Goal: Information Seeking & Learning: Check status

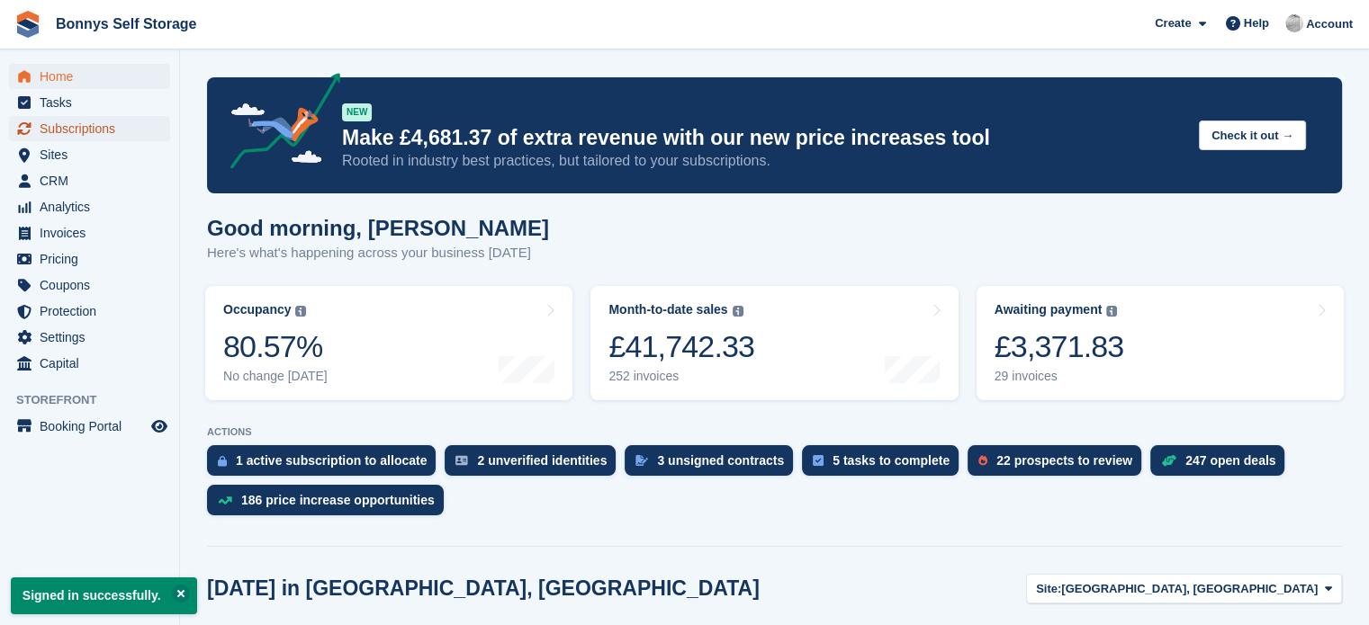
click at [108, 136] on span "Subscriptions" at bounding box center [94, 128] width 108 height 25
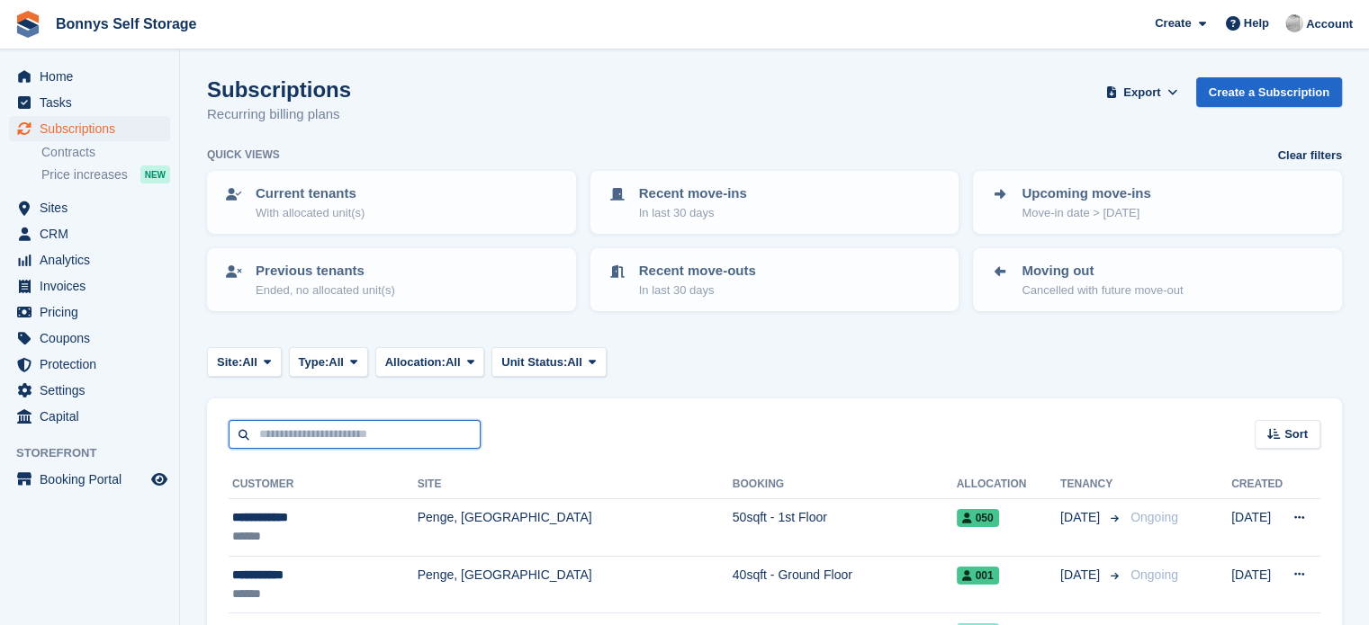
click at [389, 433] on input "text" at bounding box center [355, 435] width 252 height 30
type input "*****"
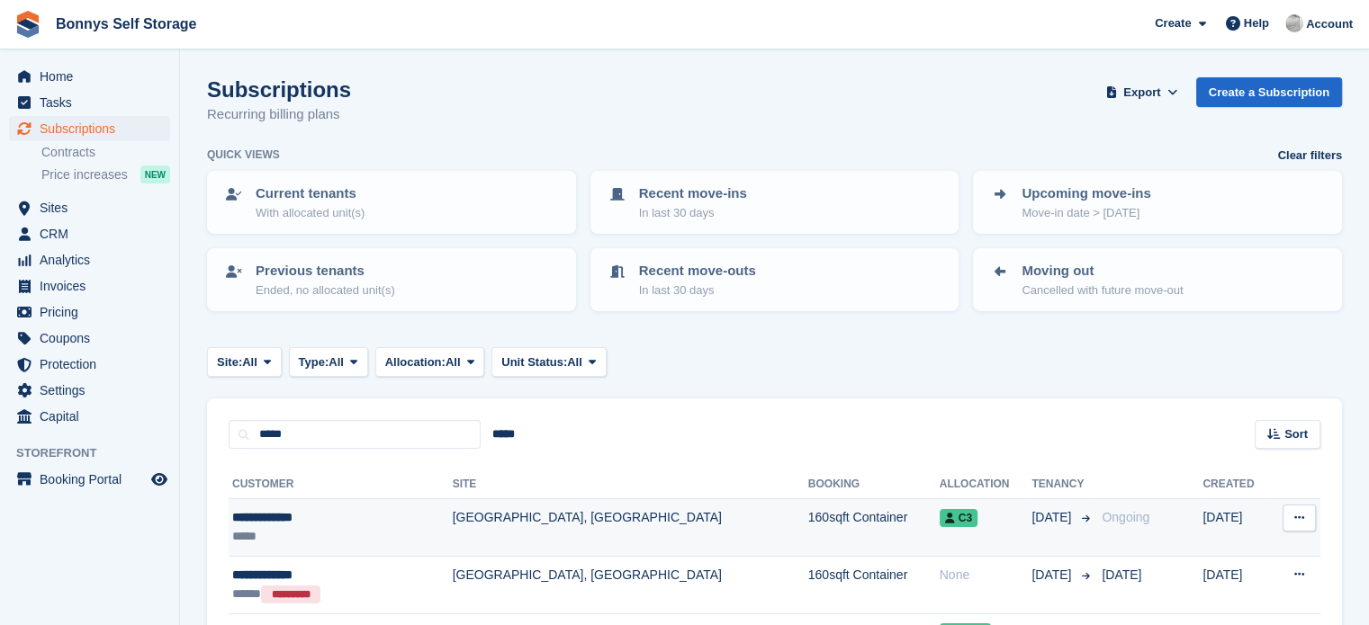
click at [453, 533] on td "[GEOGRAPHIC_DATA], [GEOGRAPHIC_DATA]" at bounding box center [630, 528] width 355 height 58
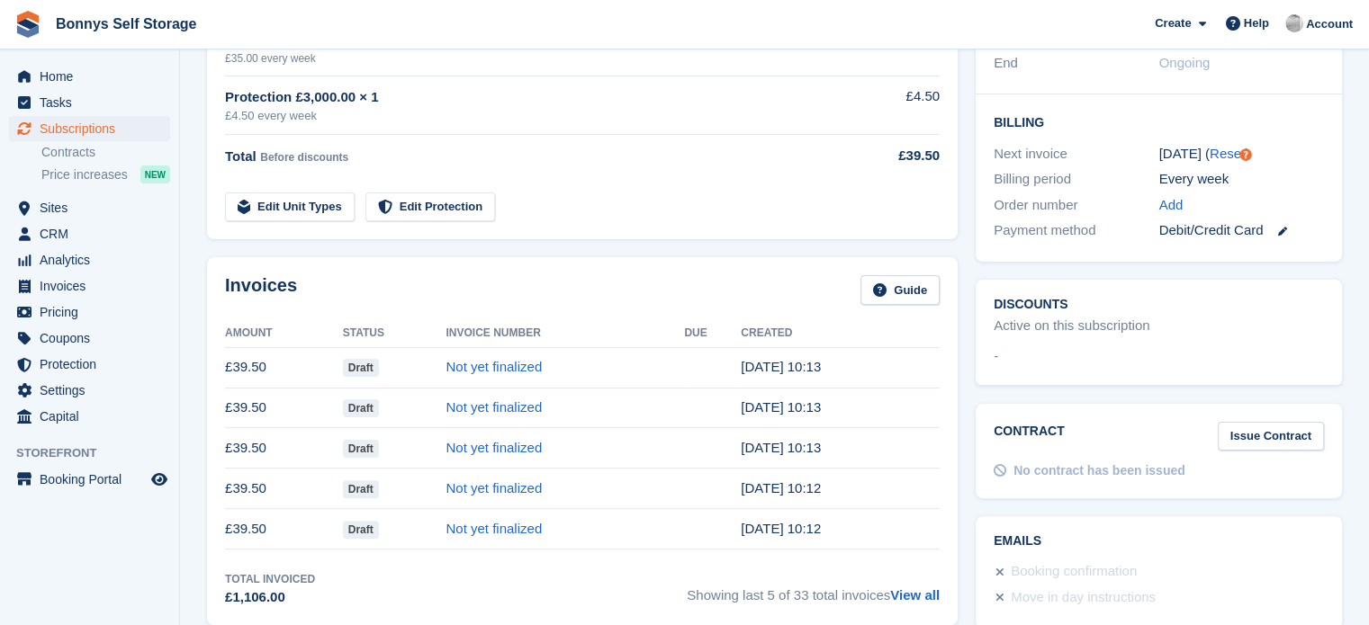
scroll to position [402, 0]
click at [70, 262] on span "Analytics" at bounding box center [94, 259] width 108 height 25
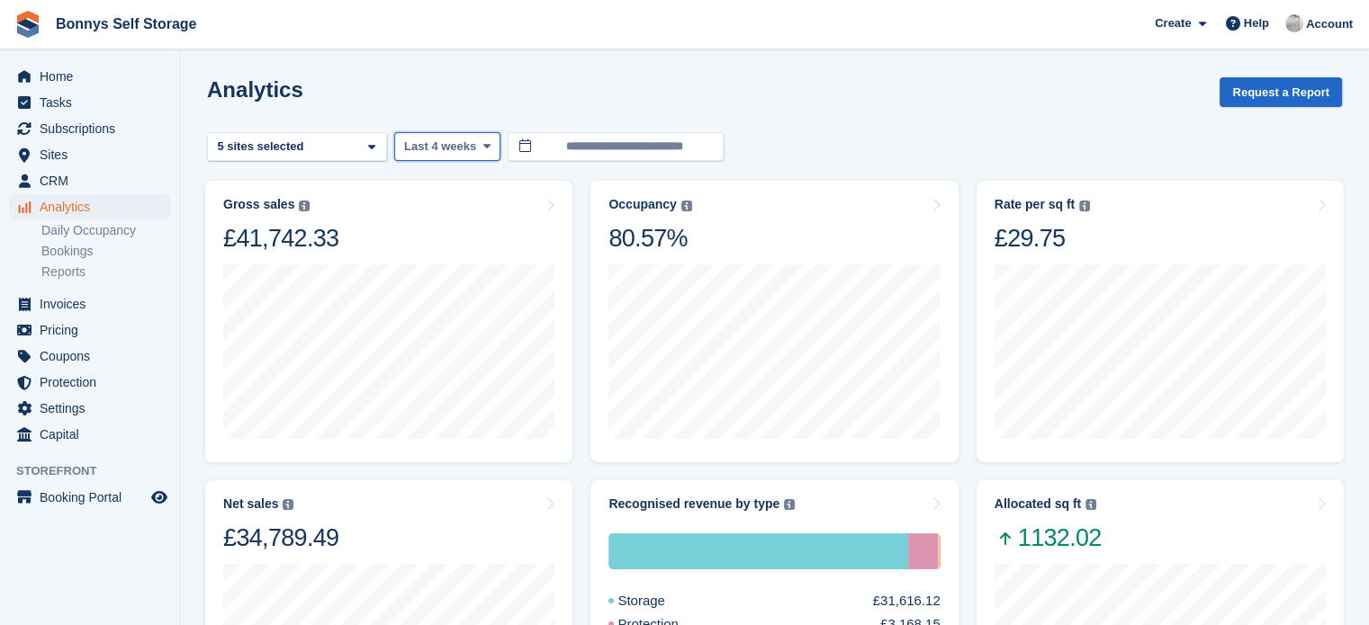
click at [454, 149] on span "Last 4 weeks" at bounding box center [440, 147] width 72 height 18
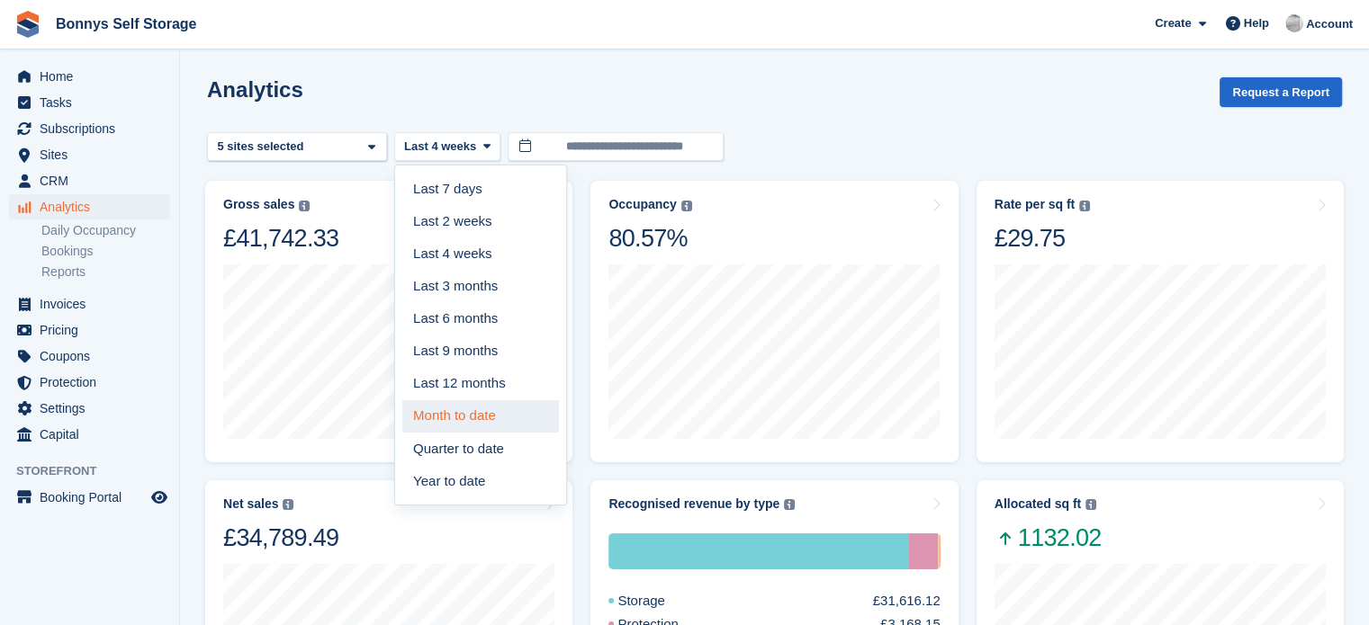
click at [479, 425] on link "Month to date" at bounding box center [480, 416] width 157 height 32
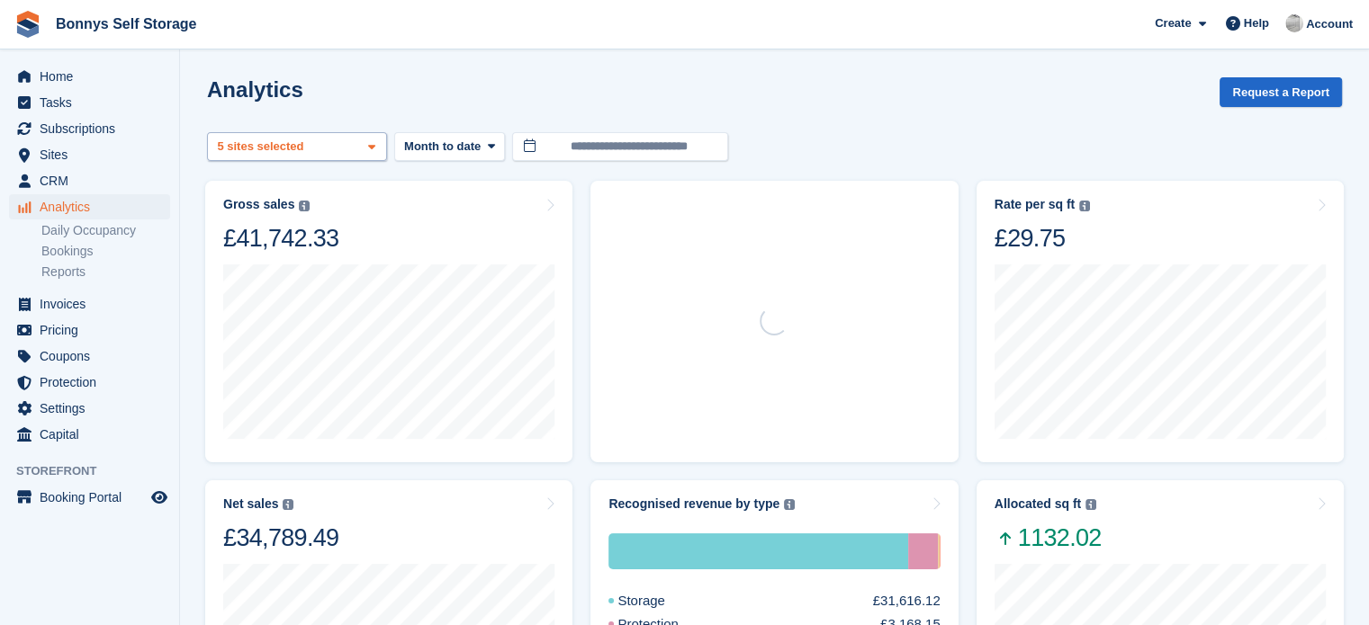
click at [312, 149] on div "[GEOGRAPHIC_DATA], [GEOGRAPHIC_DATA] 2 sites selected 3 sites selected 4 sites …" at bounding box center [297, 147] width 180 height 30
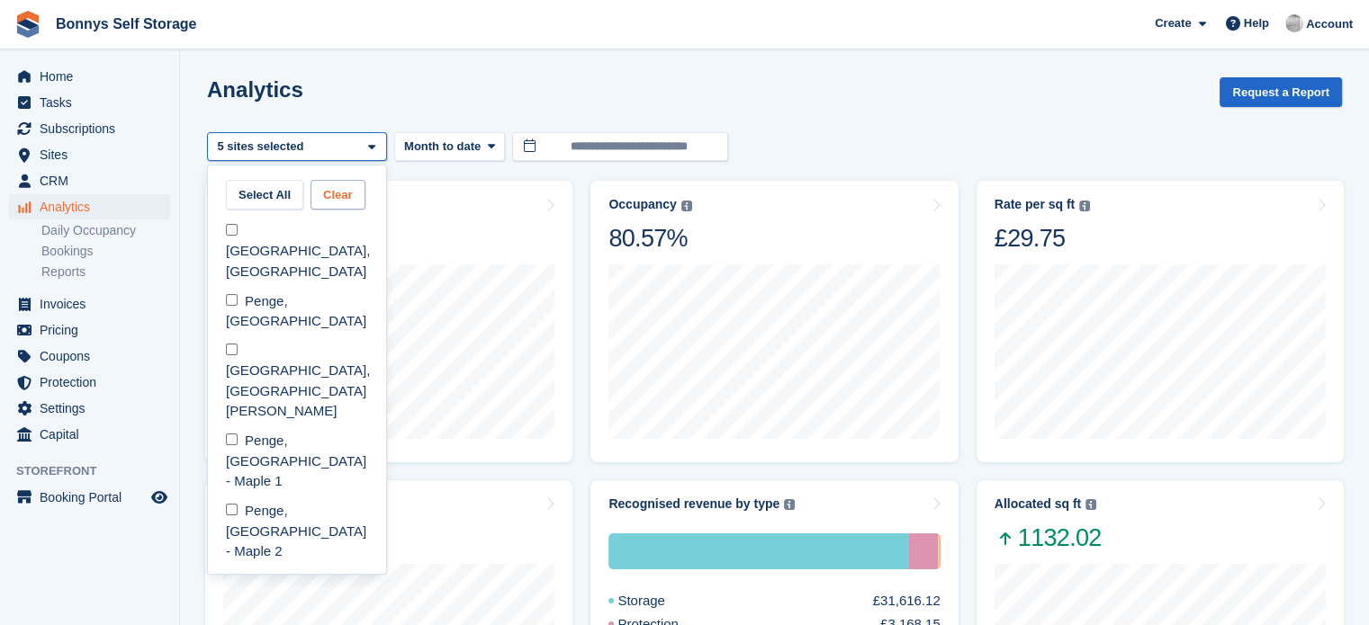
click at [347, 195] on button "Clear" at bounding box center [337, 195] width 55 height 30
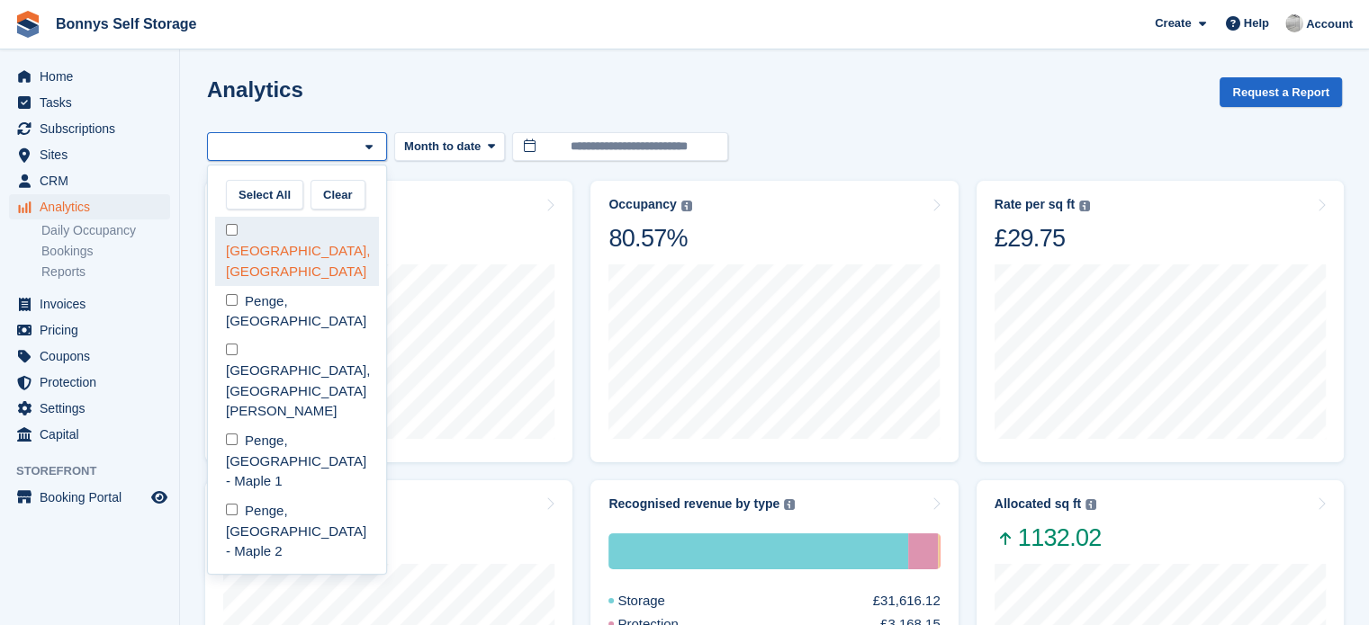
click at [269, 229] on div "[GEOGRAPHIC_DATA], [GEOGRAPHIC_DATA]" at bounding box center [297, 252] width 164 height 70
select select "****"
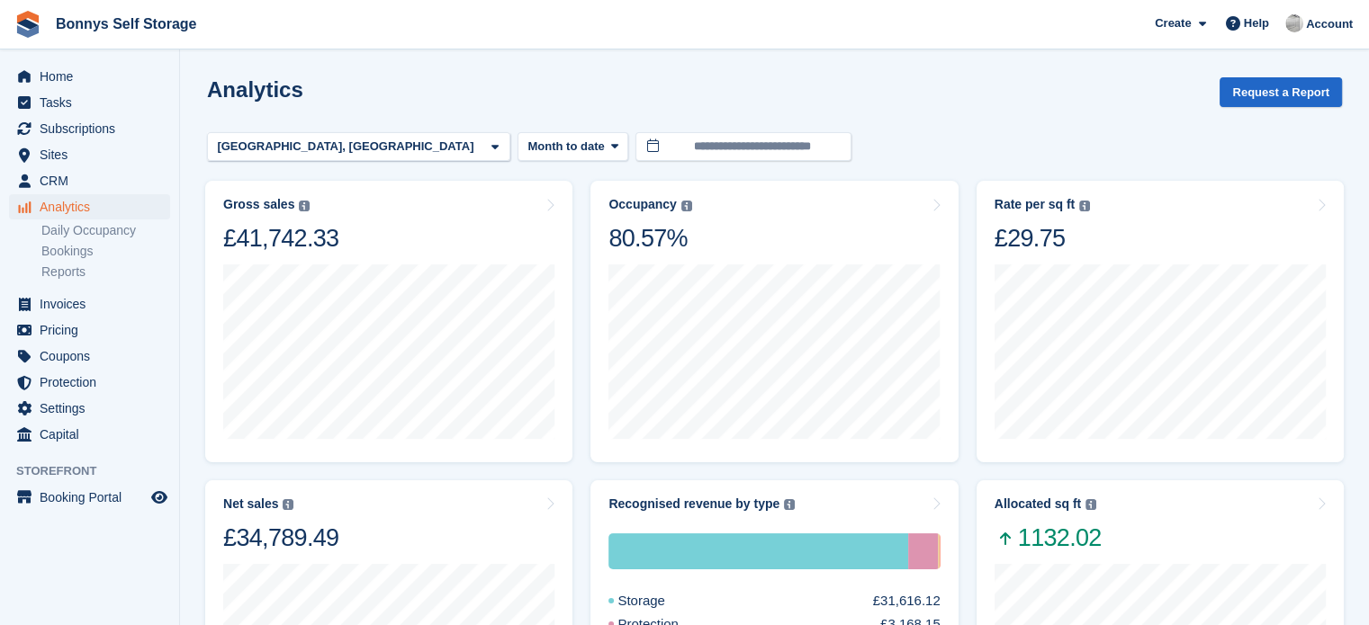
click at [435, 101] on div "Analytics Request a Report" at bounding box center [774, 102] width 1135 height 51
